Goal: Information Seeking & Learning: Learn about a topic

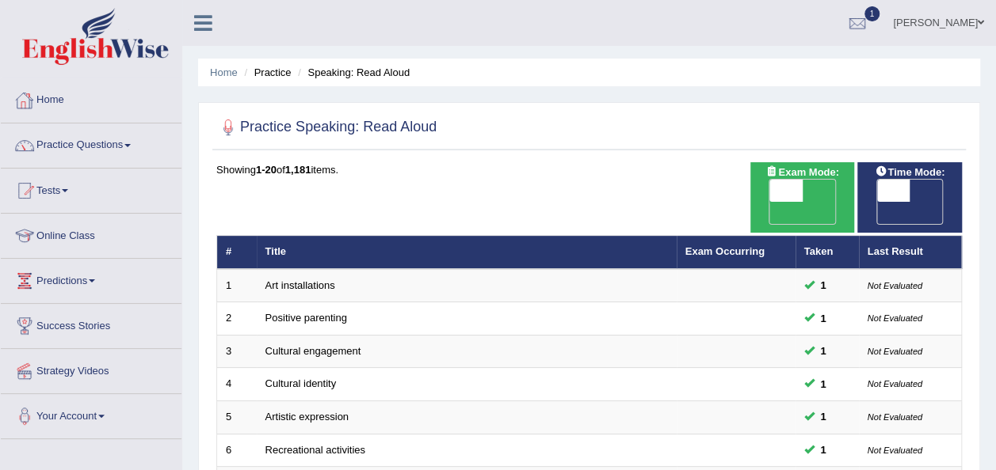
click at [59, 97] on link "Home" at bounding box center [91, 98] width 181 height 40
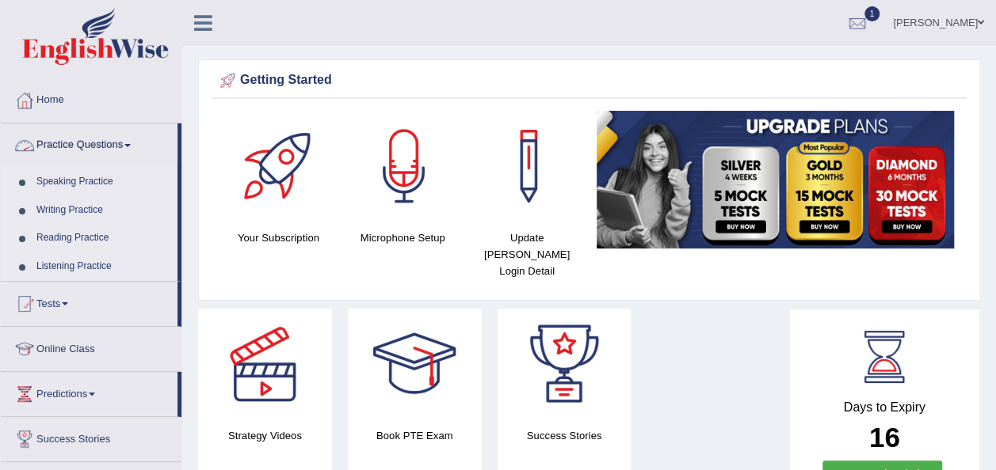
click at [131, 136] on link "Practice Questions" at bounding box center [89, 144] width 177 height 40
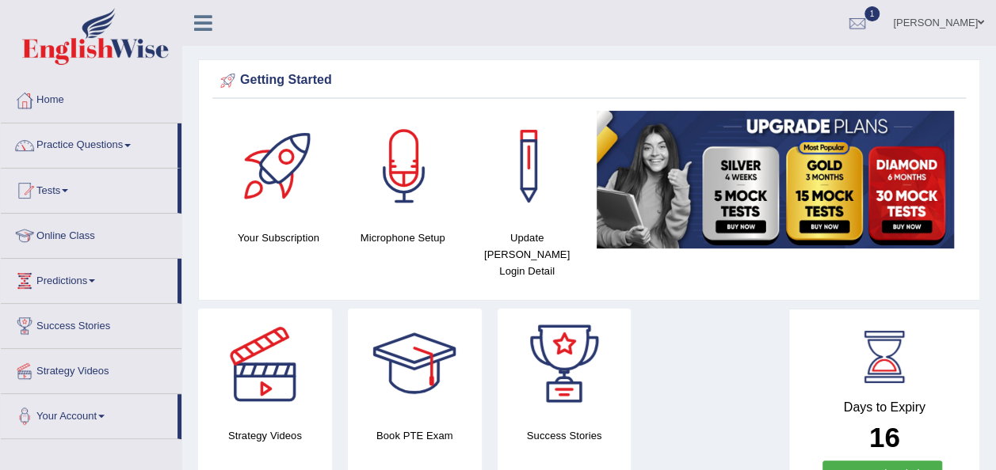
click at [127, 148] on link "Practice Questions" at bounding box center [89, 144] width 177 height 40
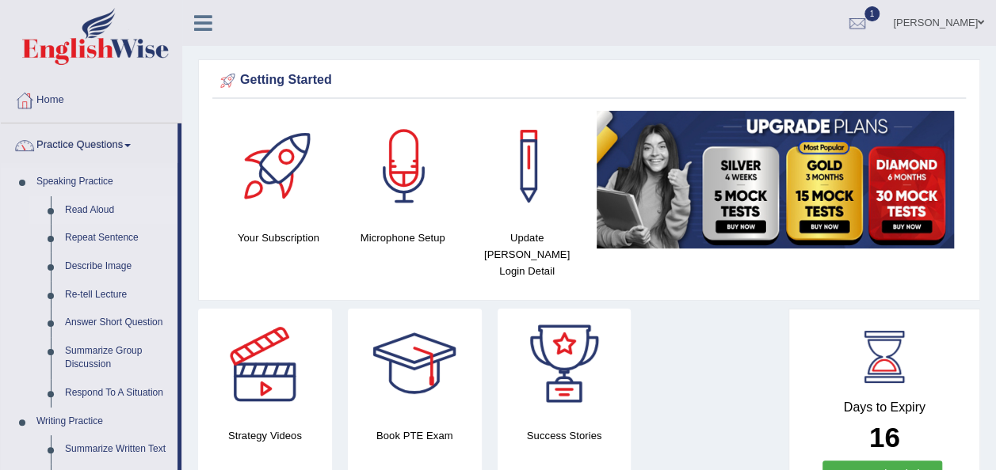
click at [103, 211] on link "Read Aloud" at bounding box center [118, 210] width 120 height 29
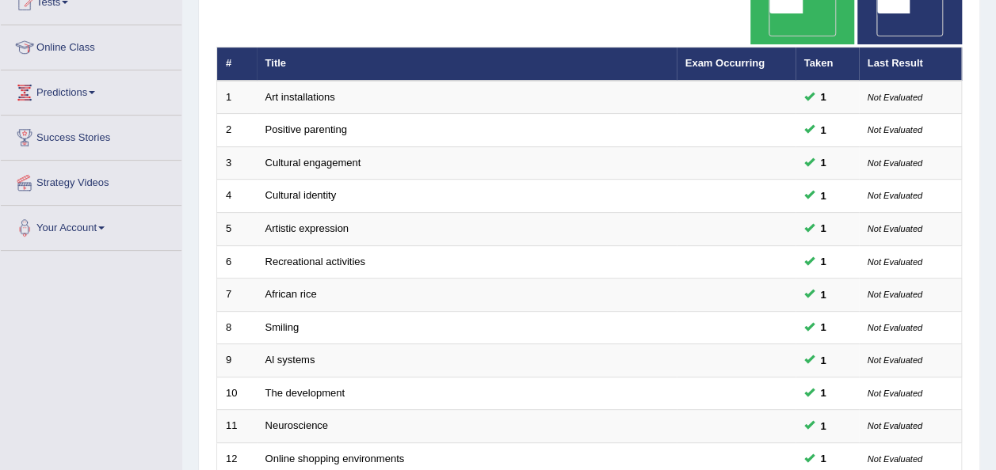
scroll to position [190, 0]
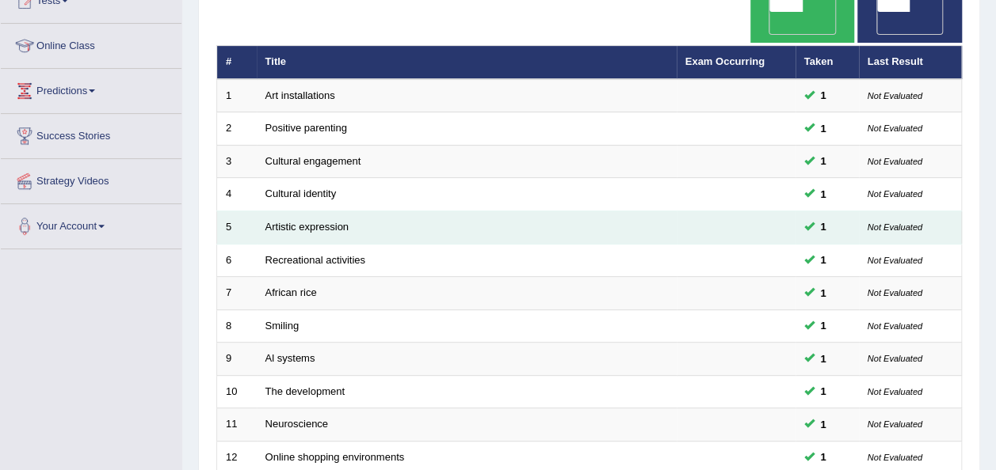
click at [358, 211] on td "Artistic expression" at bounding box center [467, 227] width 420 height 33
click at [336, 221] on link "Artistic expression" at bounding box center [306, 227] width 83 height 12
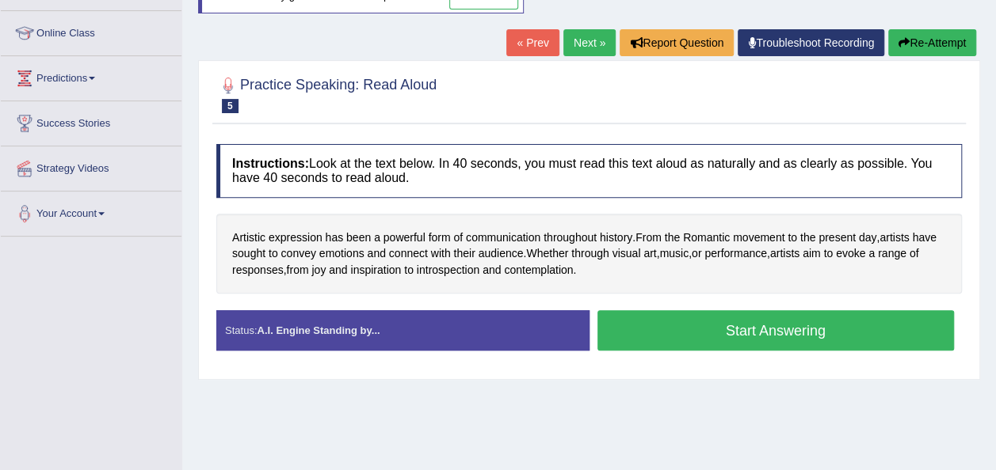
scroll to position [171, 0]
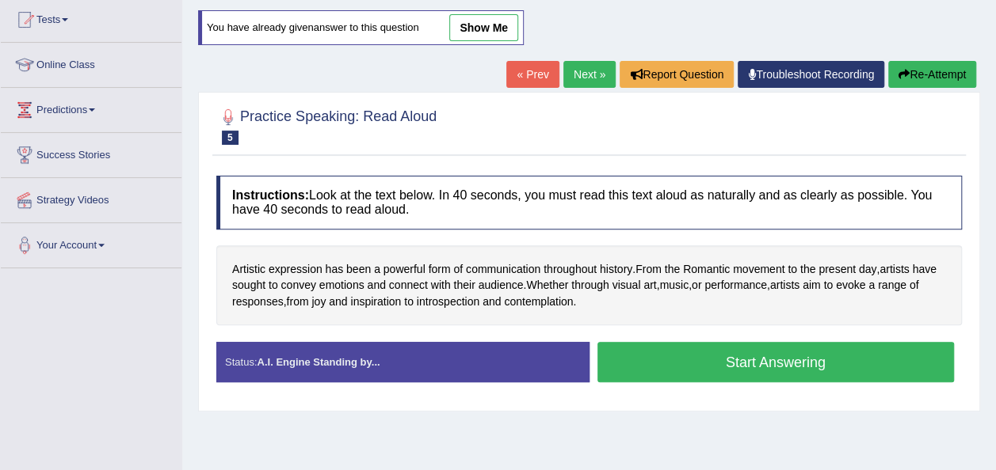
click at [486, 24] on link "show me" at bounding box center [483, 27] width 69 height 27
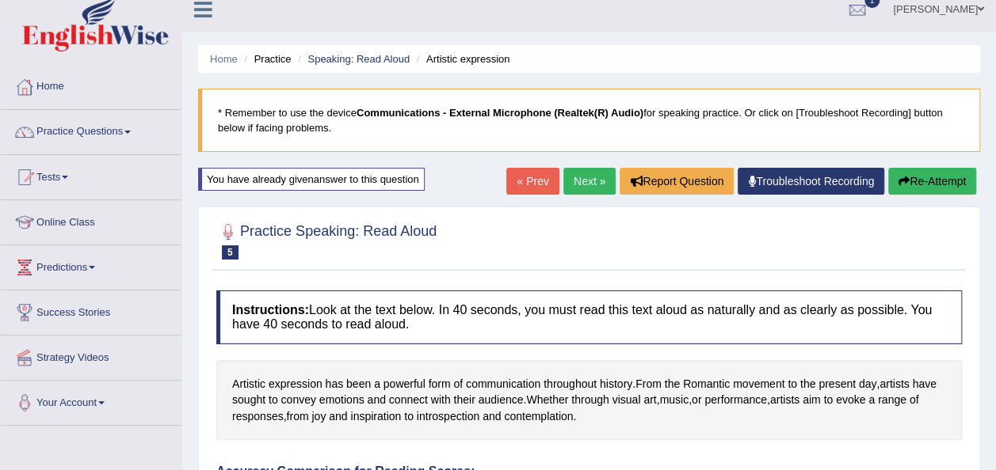
scroll to position [13, 0]
click at [133, 135] on link "Practice Questions" at bounding box center [91, 131] width 181 height 40
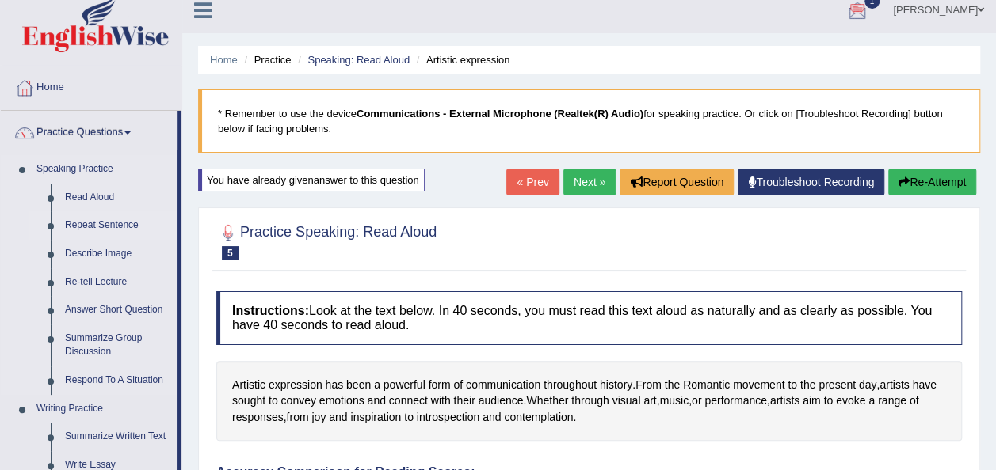
click at [117, 219] on link "Repeat Sentence" at bounding box center [118, 225] width 120 height 29
click at [109, 223] on link "Repeat Sentence" at bounding box center [118, 225] width 120 height 29
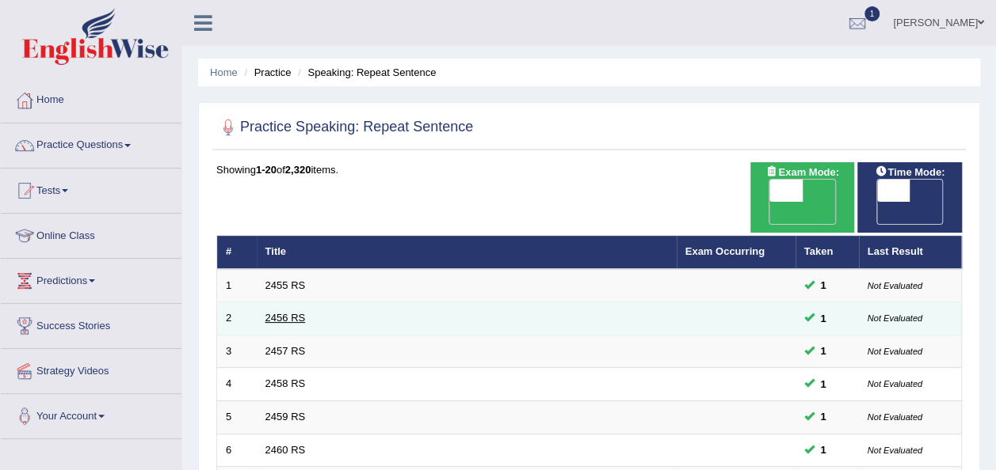
click at [284, 312] on link "2456 RS" at bounding box center [285, 318] width 40 height 12
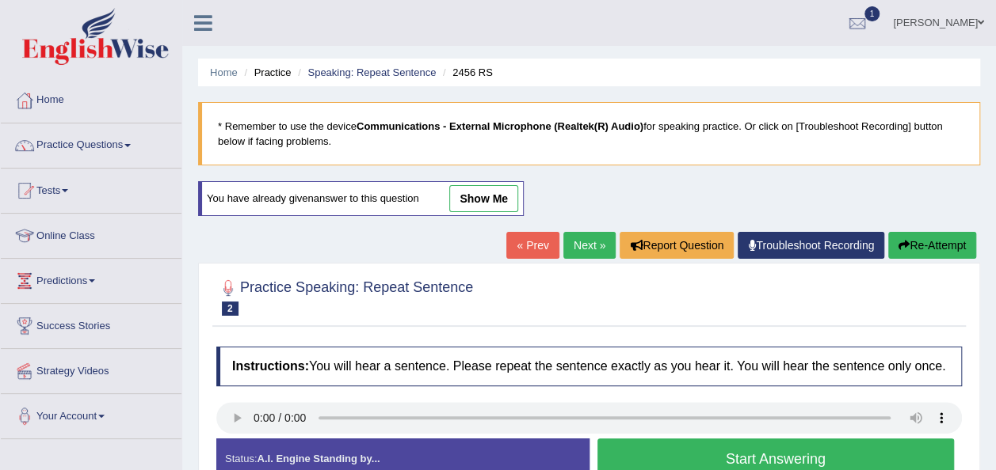
click at [493, 201] on link "show me" at bounding box center [483, 198] width 69 height 27
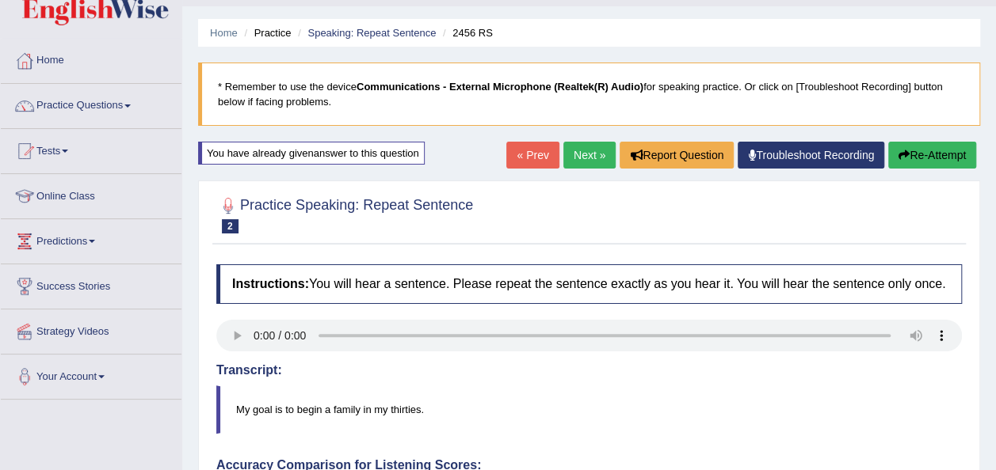
scroll to position [33, 0]
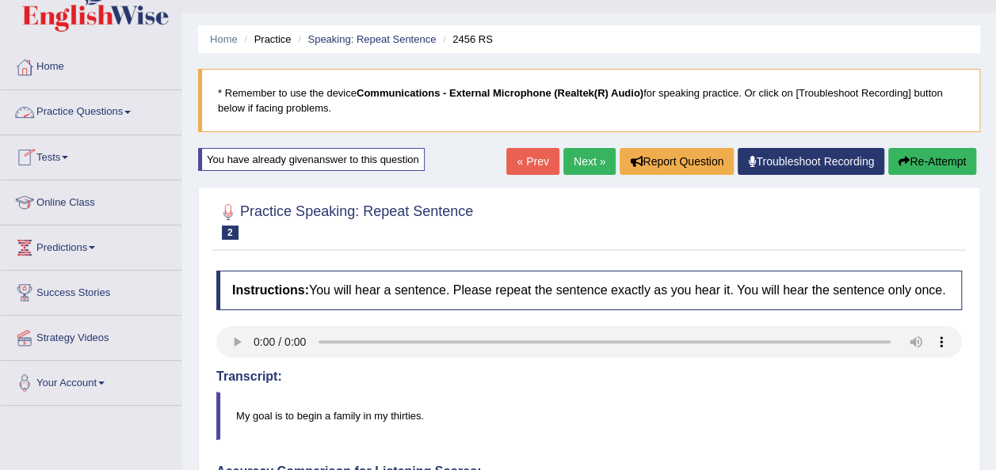
click at [131, 109] on link "Practice Questions" at bounding box center [91, 110] width 181 height 40
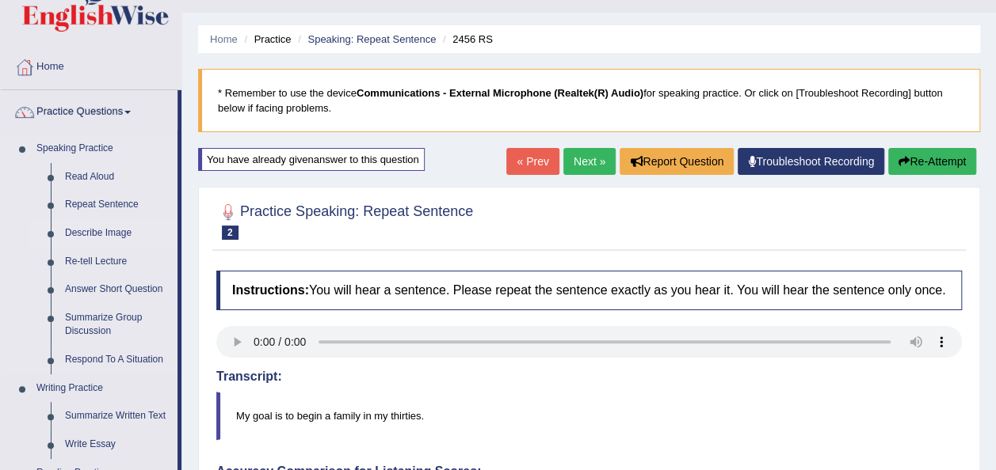
click at [111, 230] on link "Describe Image" at bounding box center [118, 233] width 120 height 29
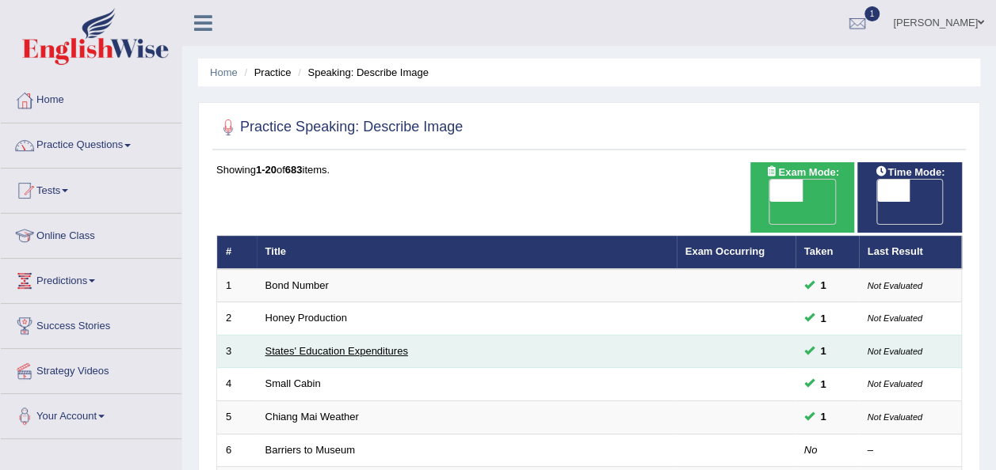
click at [340, 345] on link "States' Education Expenditures" at bounding box center [336, 351] width 143 height 12
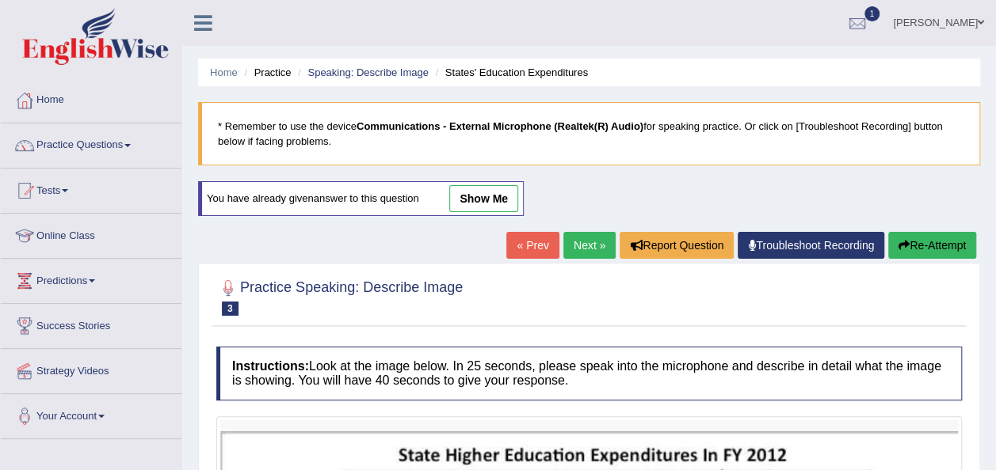
drag, startPoint x: 0, startPoint y: 0, endPoint x: 482, endPoint y: 198, distance: 520.7
click at [482, 198] on link "show me" at bounding box center [483, 198] width 69 height 27
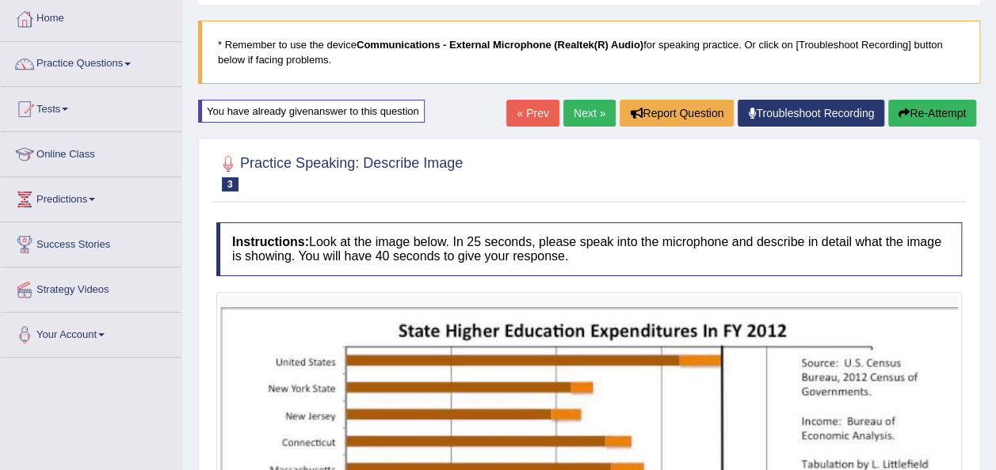
scroll to position [51, 0]
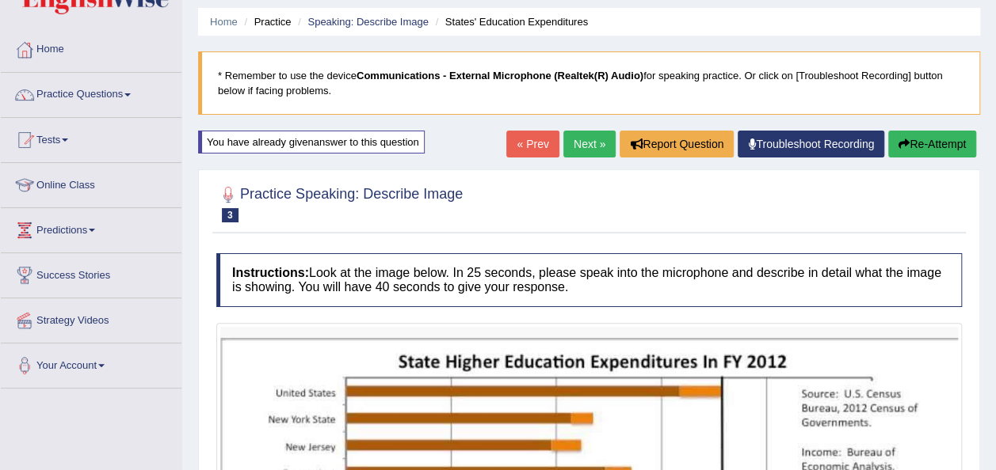
click at [580, 139] on link "Next »" at bounding box center [589, 144] width 52 height 27
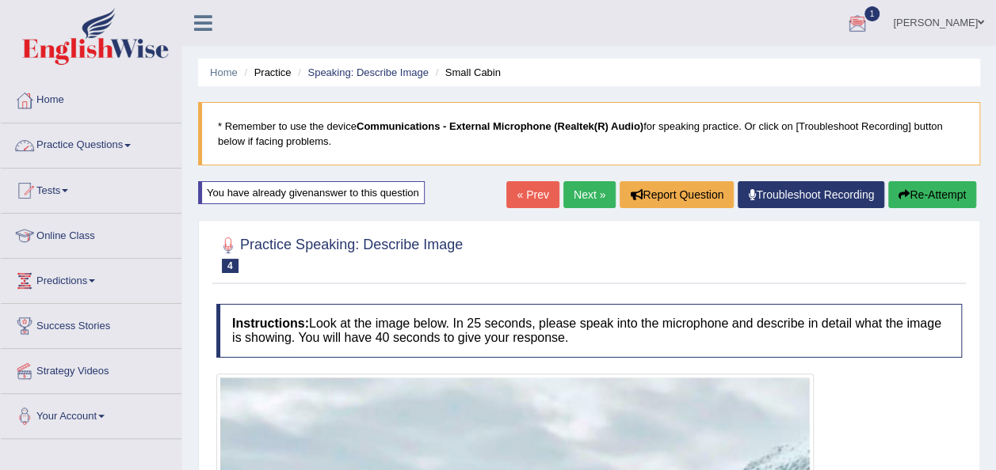
click at [130, 145] on span at bounding box center [127, 145] width 6 height 3
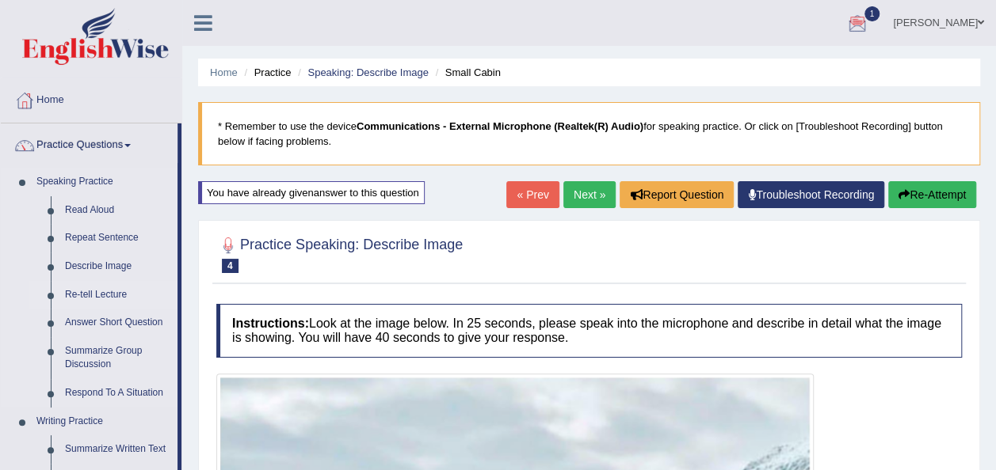
click at [105, 296] on link "Re-tell Lecture" at bounding box center [118, 295] width 120 height 29
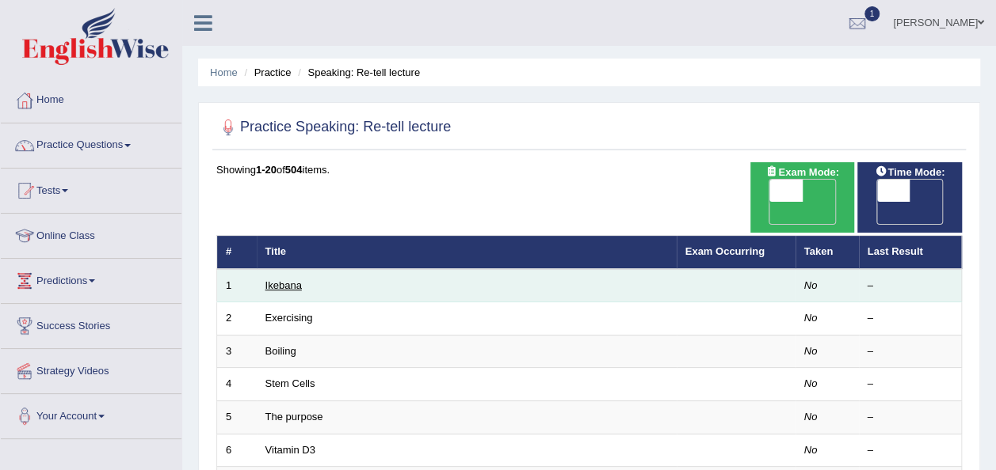
click at [279, 280] on link "Ikebana" at bounding box center [283, 286] width 36 height 12
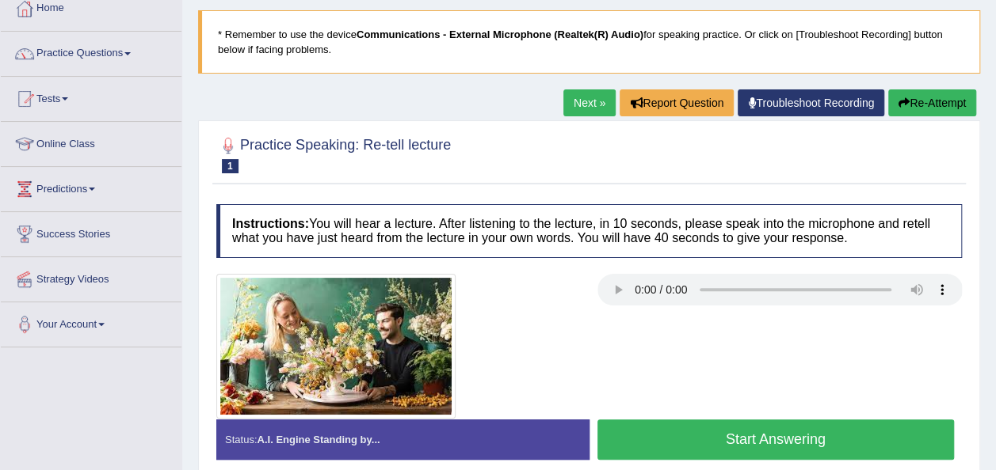
scroll to position [95, 0]
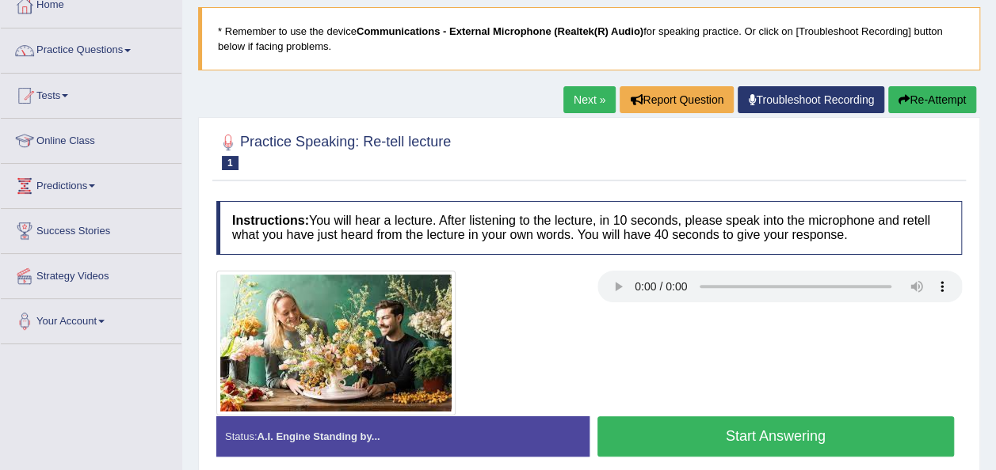
click at [684, 429] on button "Start Answering" at bounding box center [775, 437] width 357 height 40
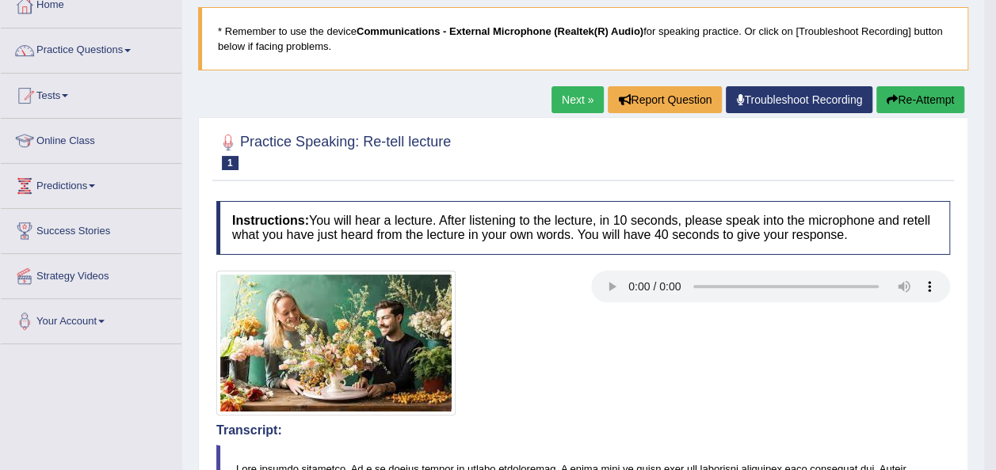
click at [586, 100] on link "Next »" at bounding box center [577, 99] width 52 height 27
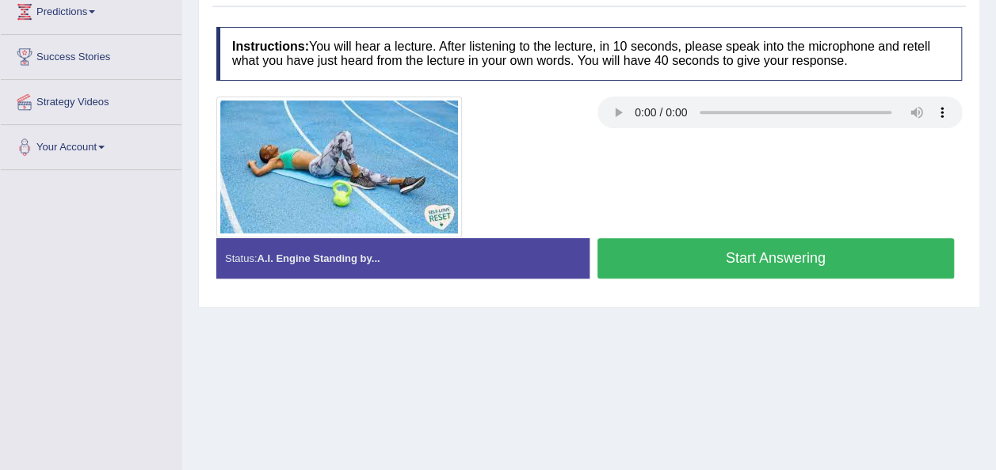
scroll to position [285, 0]
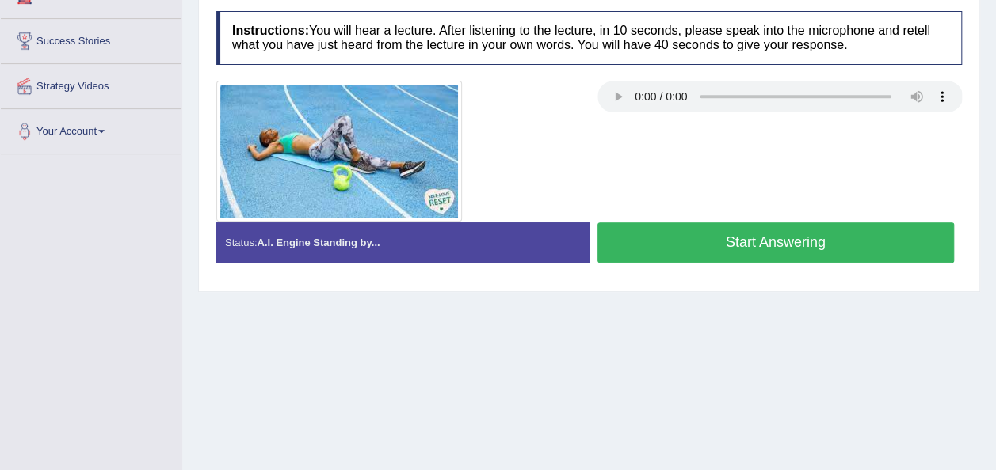
click at [665, 235] on button "Start Answering" at bounding box center [775, 243] width 357 height 40
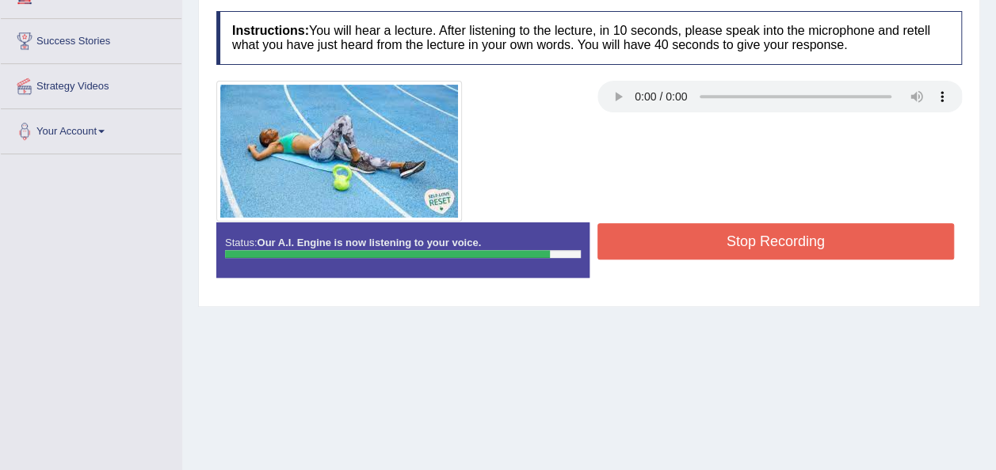
click at [665, 235] on button "Stop Recording" at bounding box center [775, 241] width 357 height 36
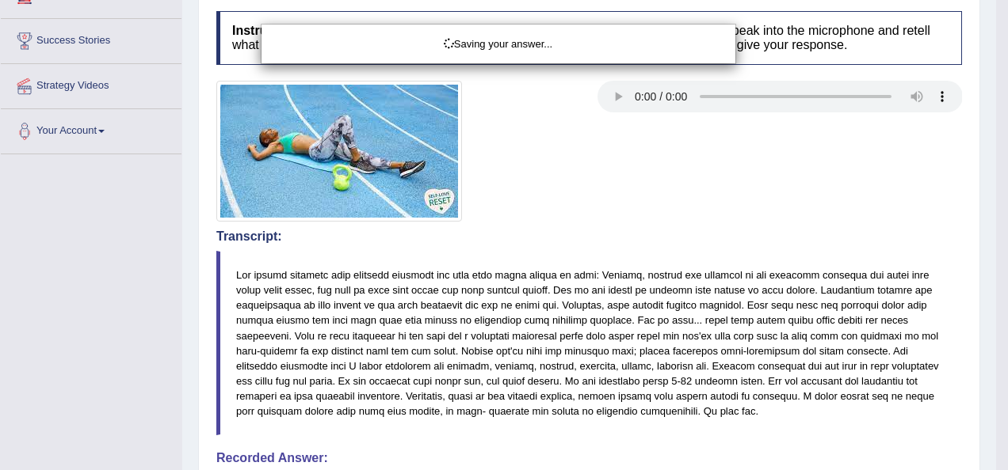
click at [995, 448] on div "Saving your answer..." at bounding box center [504, 235] width 1008 height 470
click at [987, 457] on div "Saving your answer..." at bounding box center [504, 235] width 1008 height 470
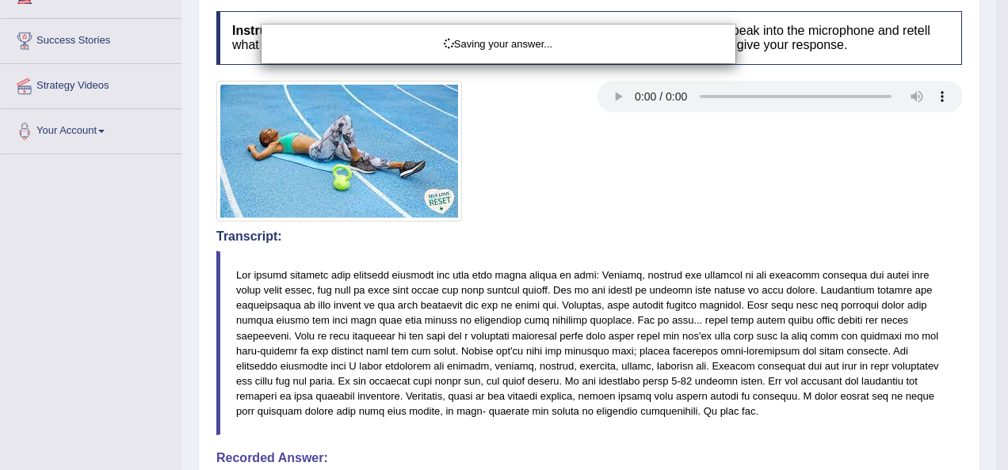
click at [960, 455] on div "Saving your answer..." at bounding box center [504, 235] width 1008 height 470
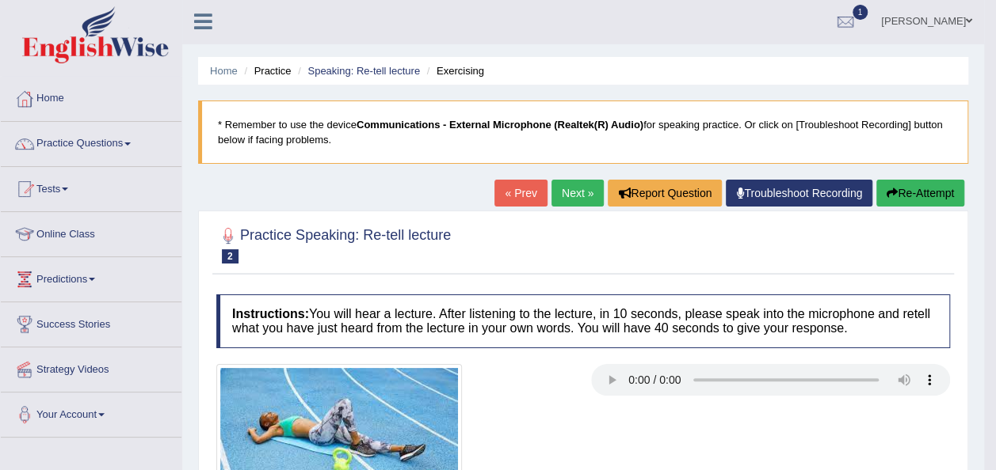
scroll to position [0, 0]
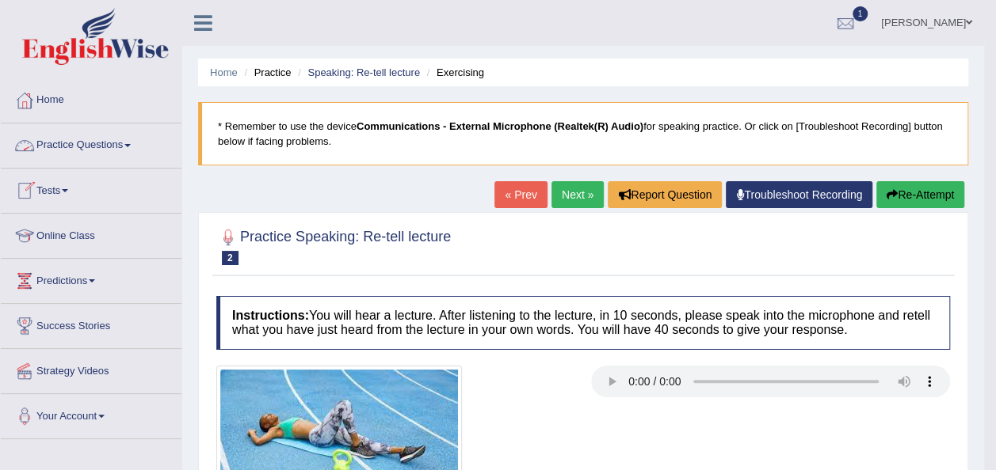
click at [131, 146] on span at bounding box center [127, 145] width 6 height 3
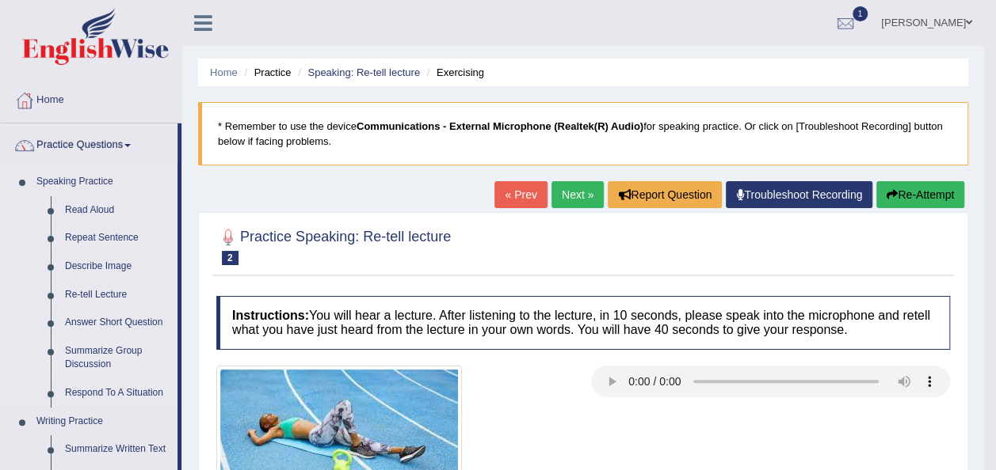
click at [109, 353] on link "Summarize Group Discussion" at bounding box center [118, 358] width 120 height 42
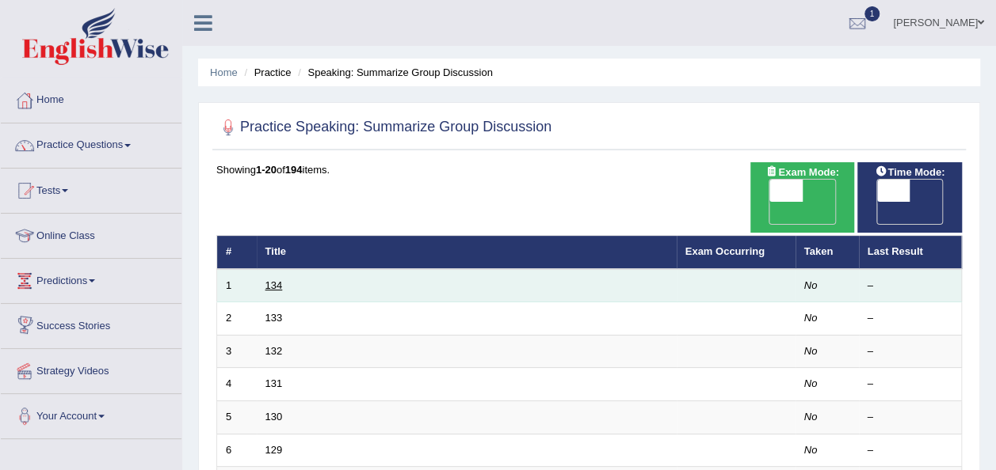
click at [272, 280] on link "134" at bounding box center [273, 286] width 17 height 12
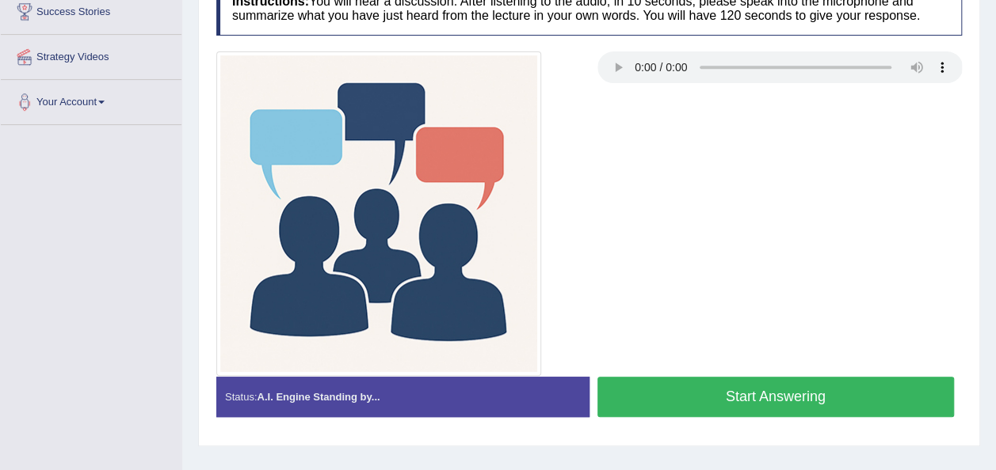
scroll to position [317, 0]
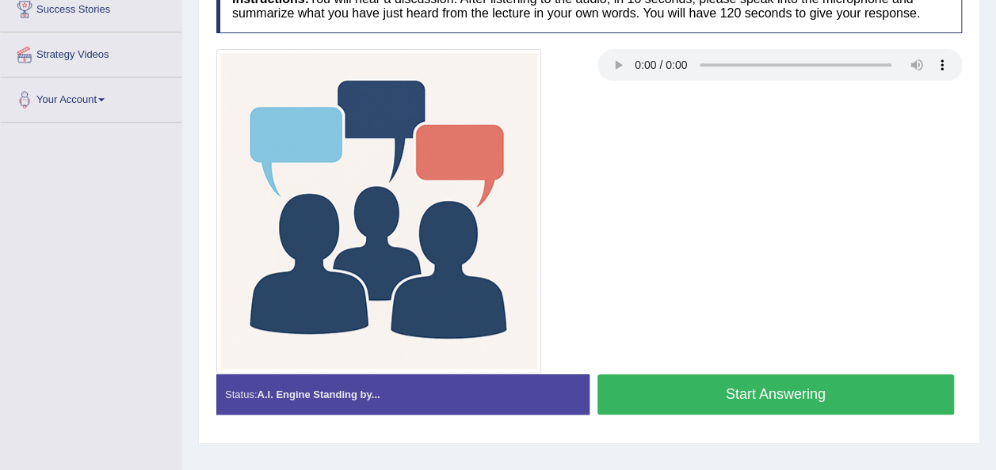
click at [648, 385] on button "Start Answering" at bounding box center [775, 395] width 357 height 40
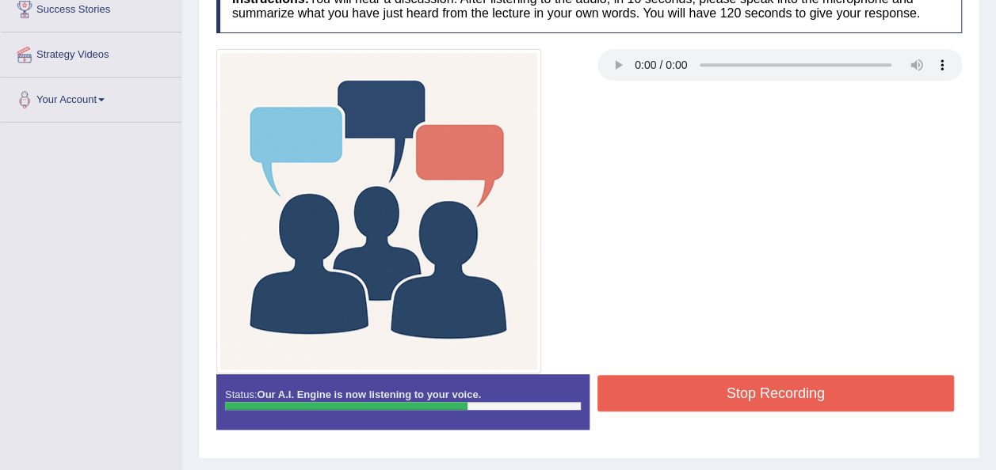
click at [648, 385] on button "Stop Recording" at bounding box center [775, 393] width 357 height 36
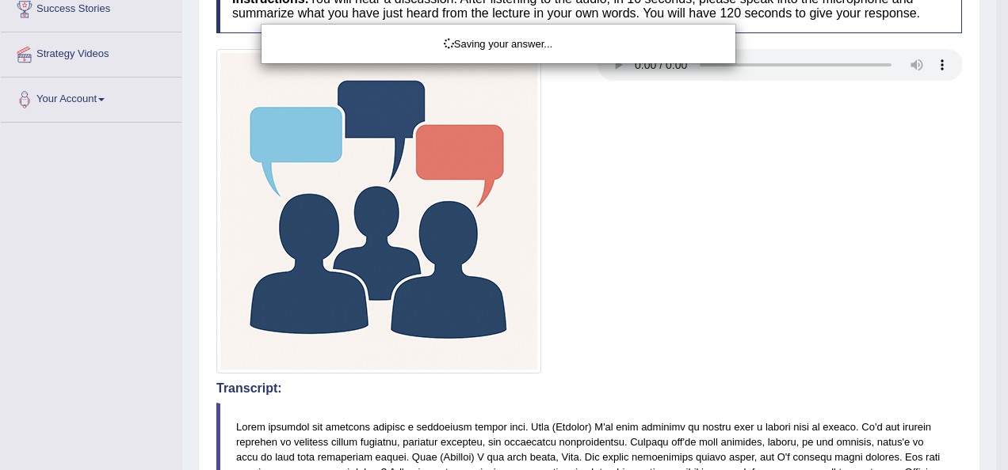
click at [648, 385] on div "Saving your answer..." at bounding box center [504, 235] width 1008 height 470
click at [990, 459] on div "Saving your answer..." at bounding box center [504, 235] width 1008 height 470
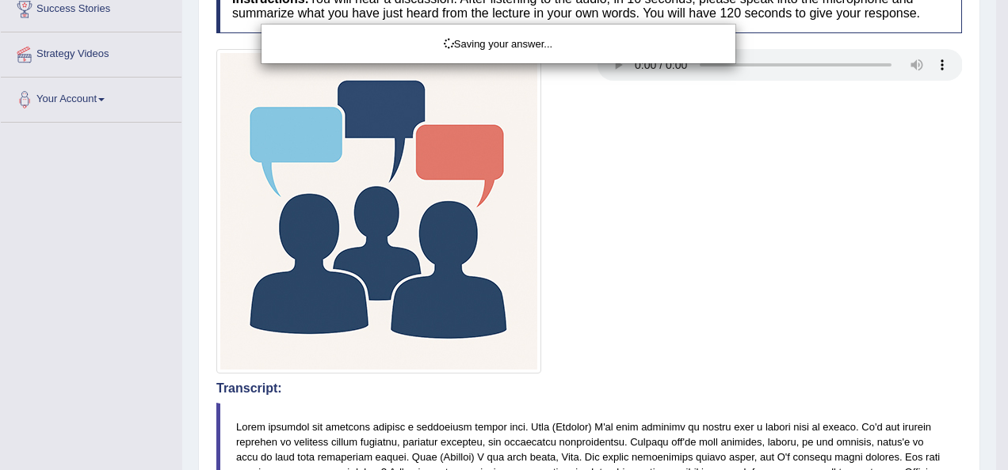
click at [990, 459] on div "Saving your answer..." at bounding box center [504, 235] width 1008 height 470
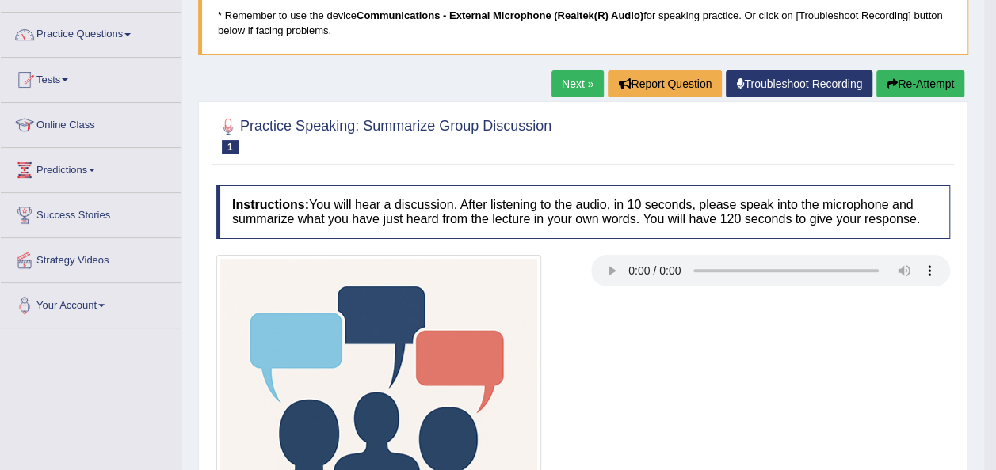
scroll to position [79, 0]
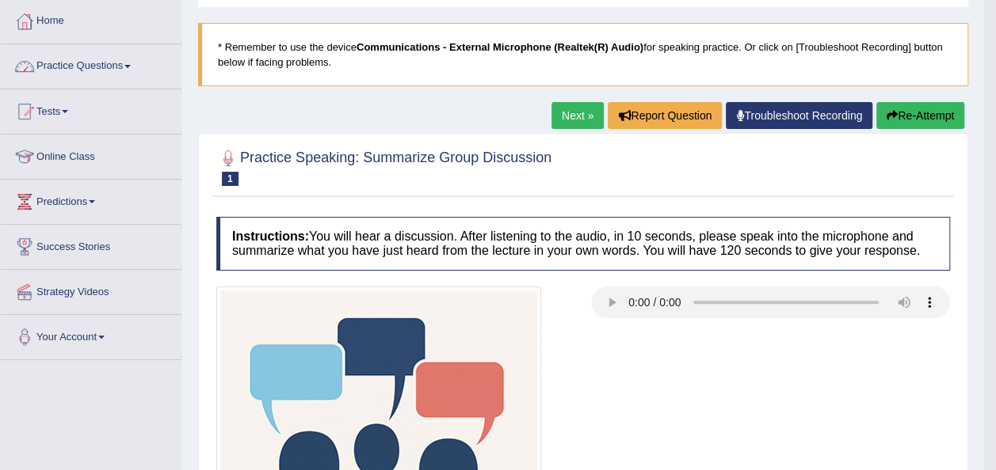
click at [130, 68] on link "Practice Questions" at bounding box center [91, 64] width 181 height 40
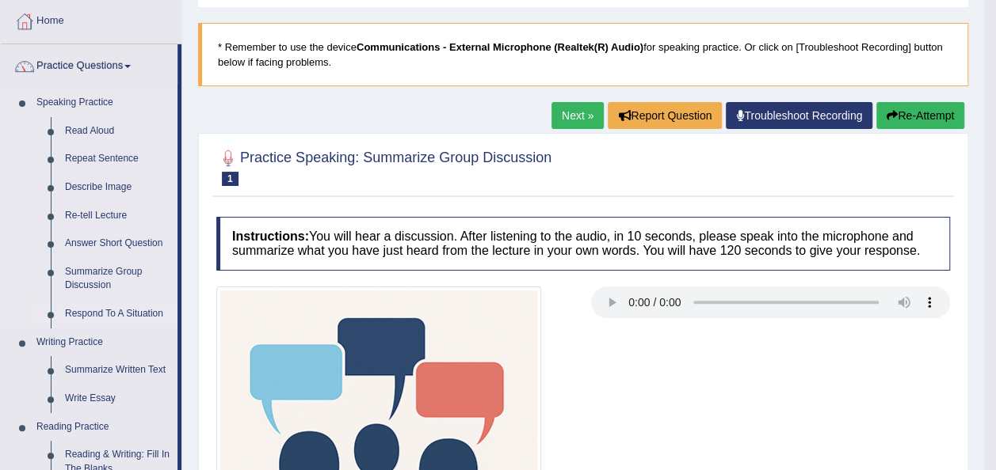
click at [119, 307] on link "Respond To A Situation" at bounding box center [118, 314] width 120 height 29
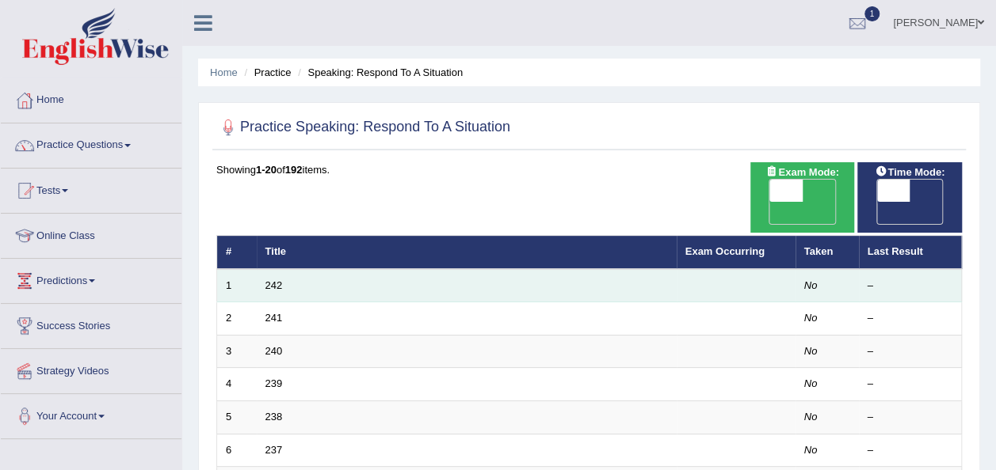
click at [285, 269] on td "242" at bounding box center [467, 285] width 420 height 33
click at [271, 280] on link "242" at bounding box center [273, 286] width 17 height 12
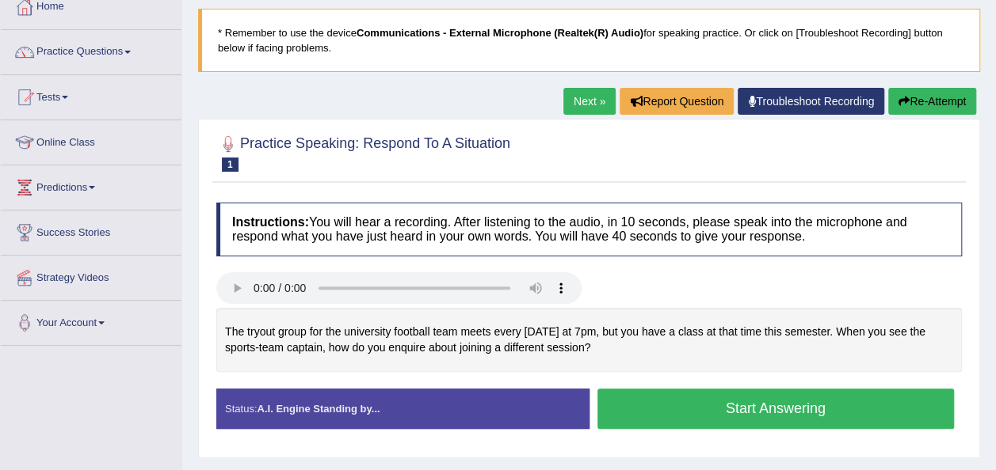
scroll to position [95, 0]
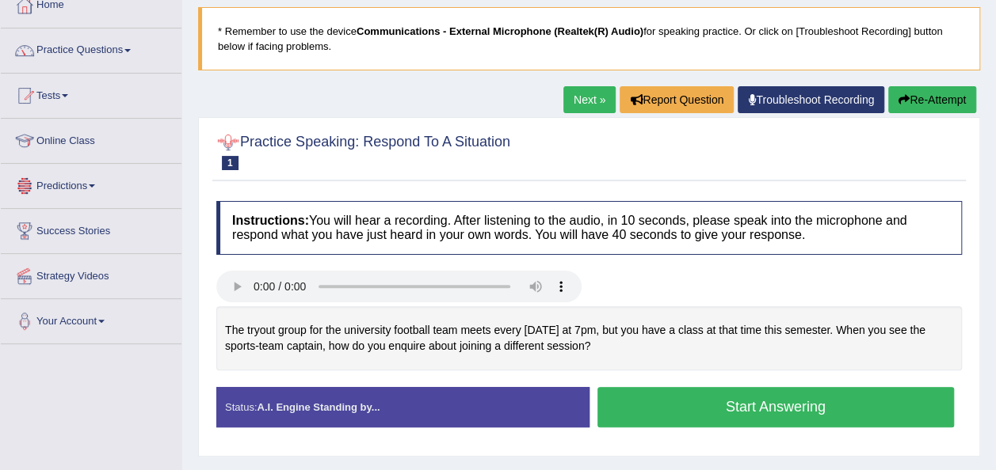
click at [587, 93] on link "Next »" at bounding box center [589, 99] width 52 height 27
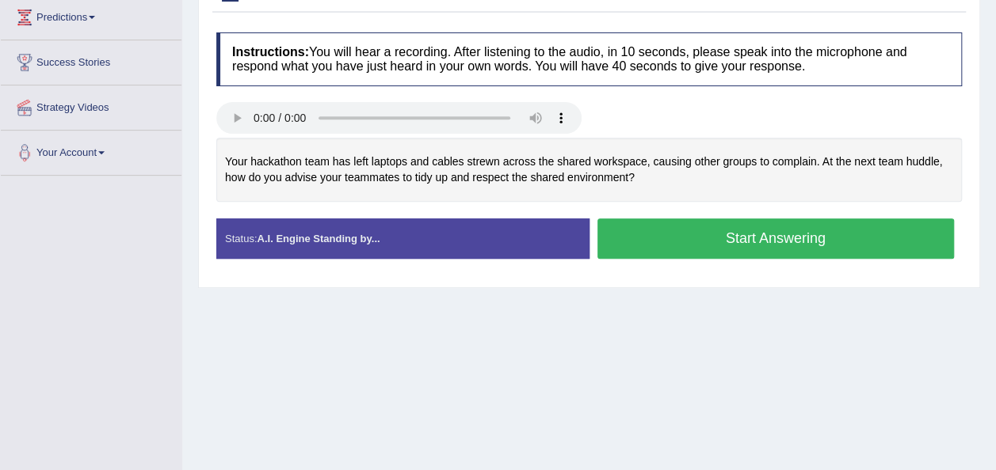
scroll to position [285, 0]
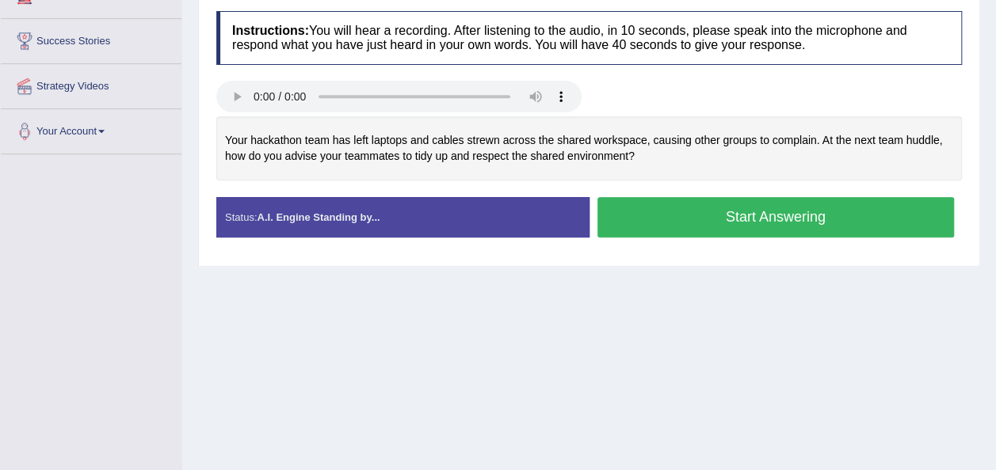
click at [731, 209] on button "Start Answering" at bounding box center [775, 217] width 357 height 40
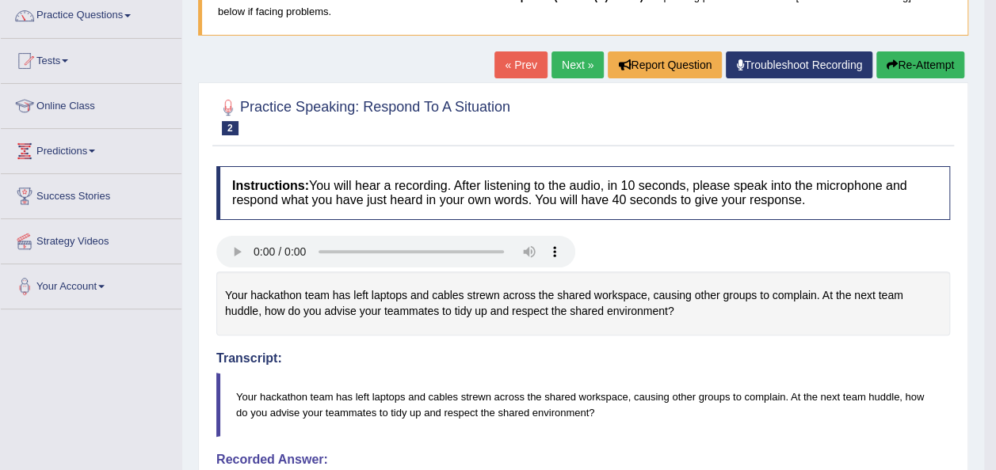
scroll to position [95, 0]
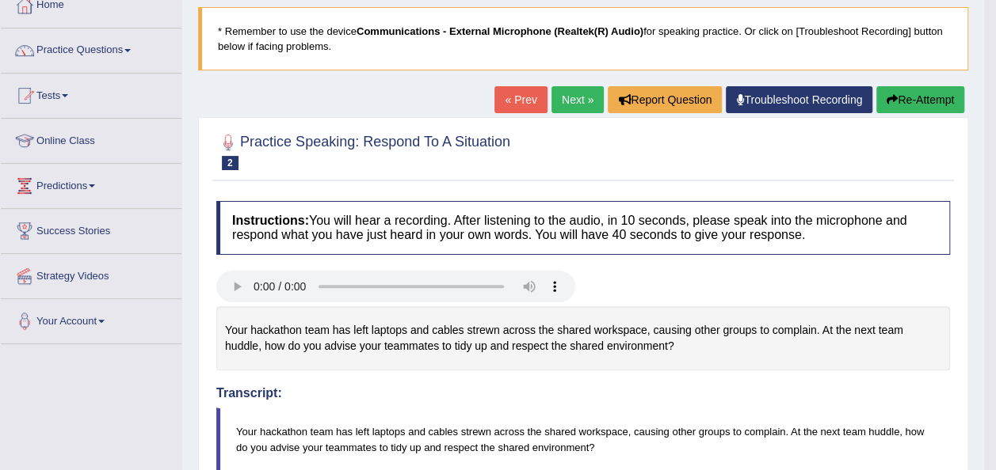
click at [583, 98] on link "Next »" at bounding box center [577, 99] width 52 height 27
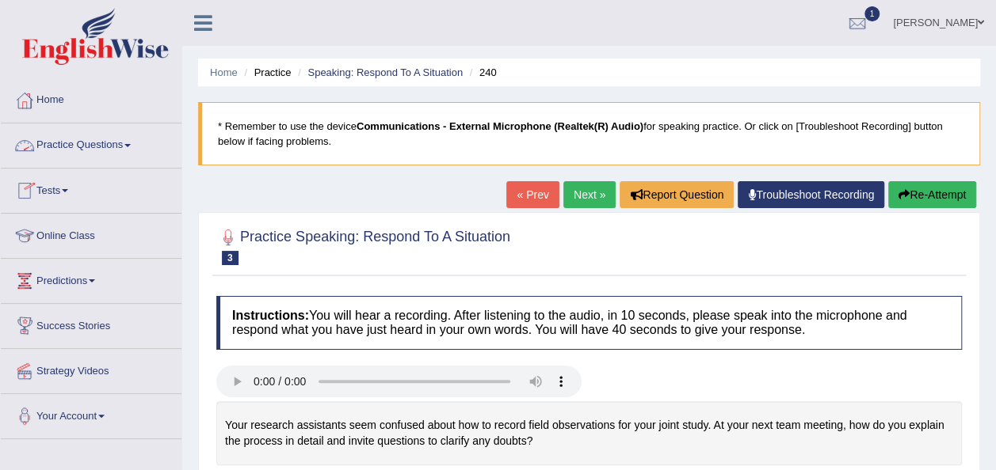
click at [137, 148] on link "Practice Questions" at bounding box center [91, 144] width 181 height 40
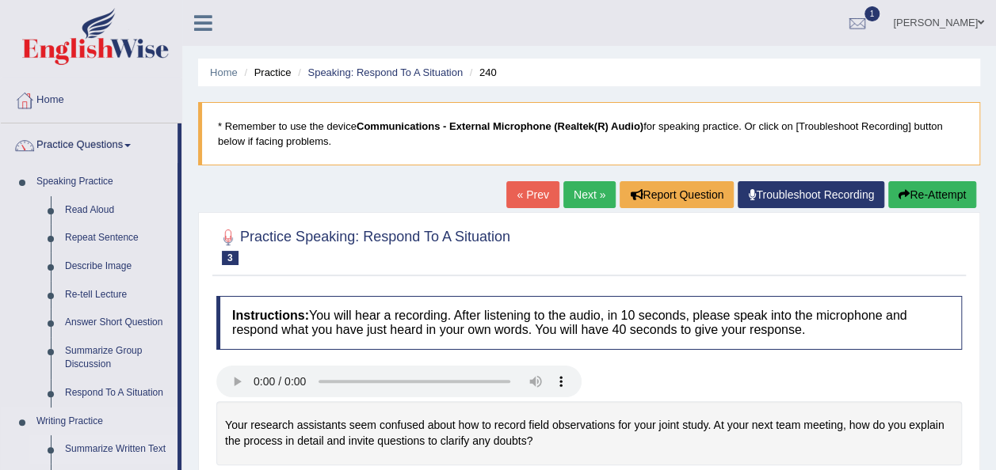
click at [122, 447] on link "Summarize Written Text" at bounding box center [118, 450] width 120 height 29
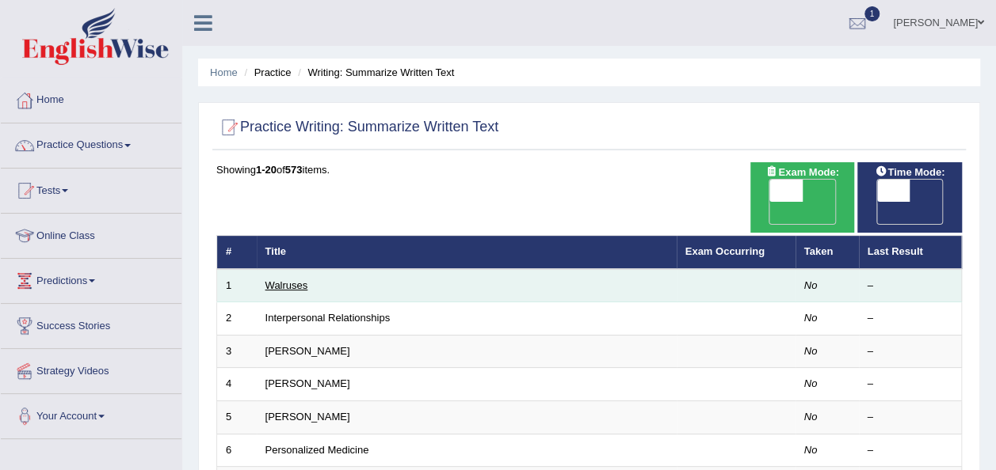
click at [299, 280] on link "Walruses" at bounding box center [286, 286] width 43 height 12
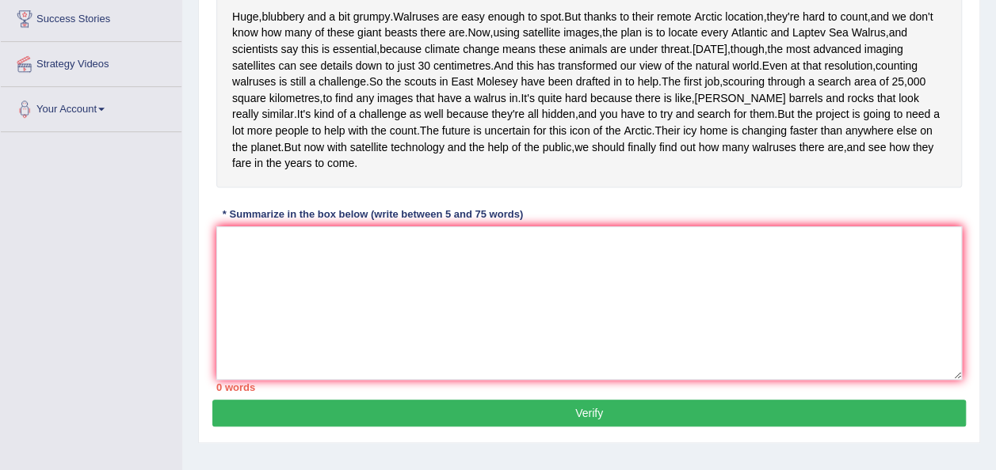
scroll to position [317, 0]
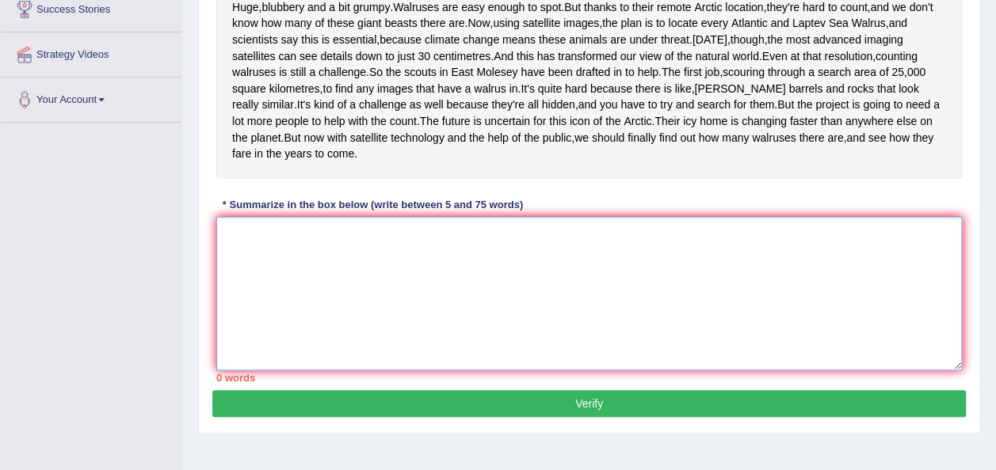
click at [265, 313] on textarea at bounding box center [588, 294] width 745 height 154
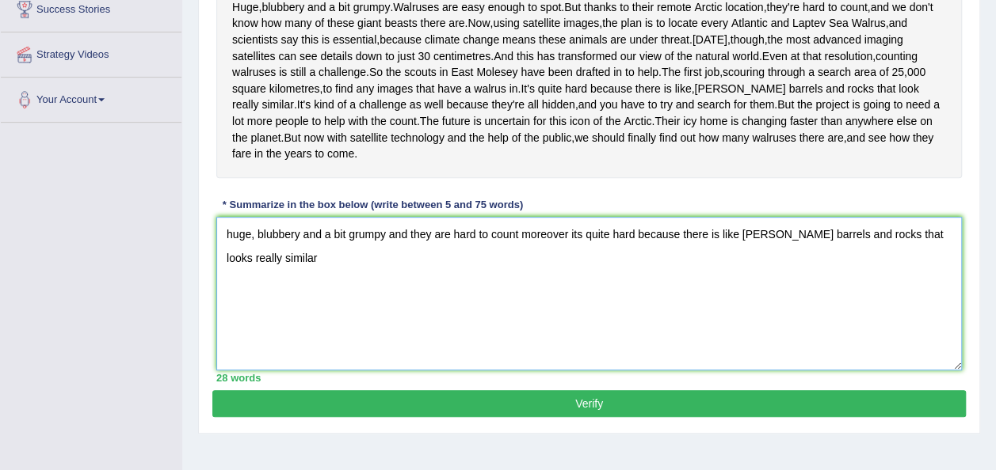
type textarea "huge, blubbery and a bit grumpy and they are hard to count moreover its quite h…"
click at [545, 417] on button "Verify" at bounding box center [588, 403] width 753 height 27
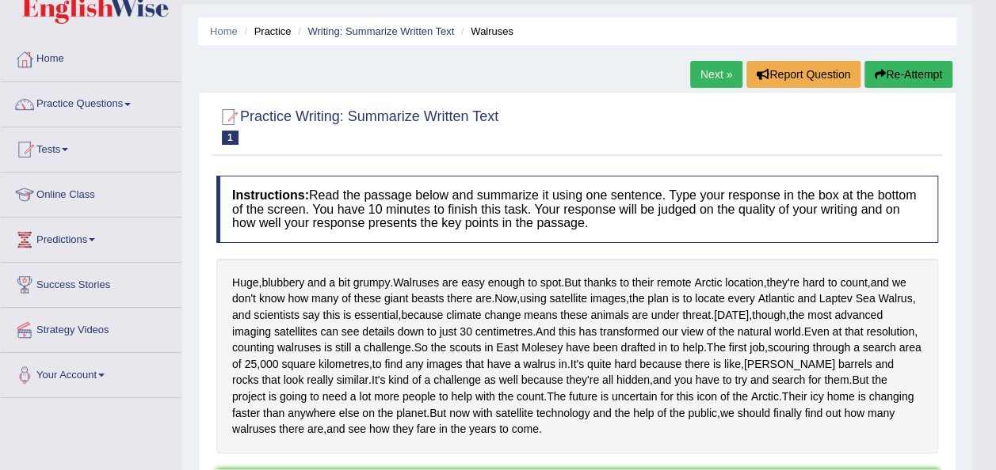
scroll to position [32, 0]
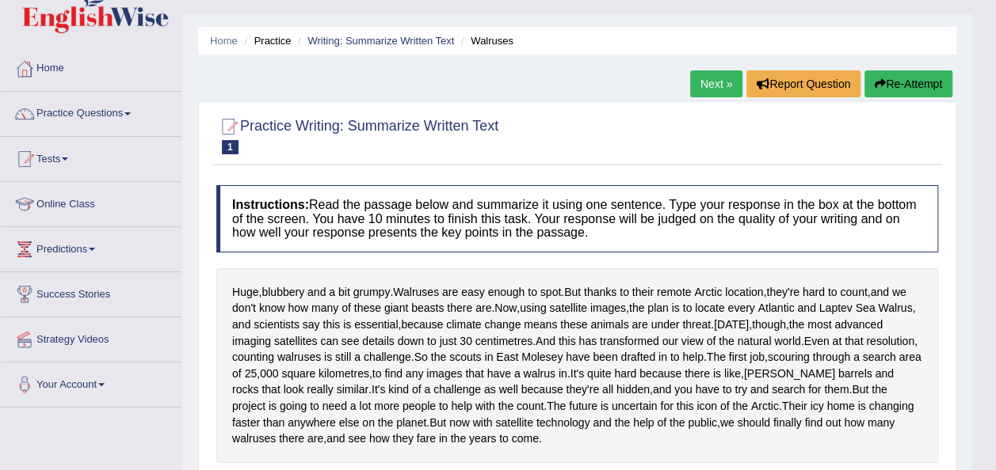
click at [714, 77] on link "Next »" at bounding box center [716, 83] width 52 height 27
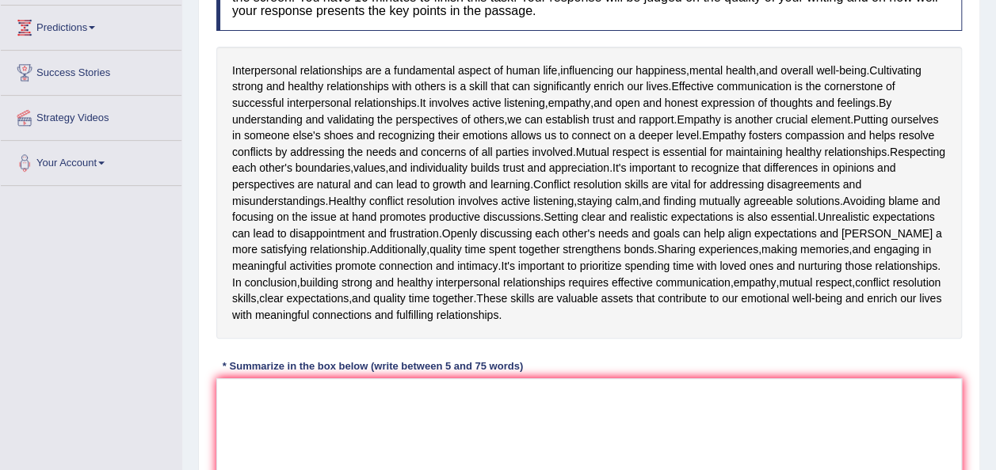
scroll to position [285, 0]
